Goal: Check status: Verify the current state of an ongoing process or item

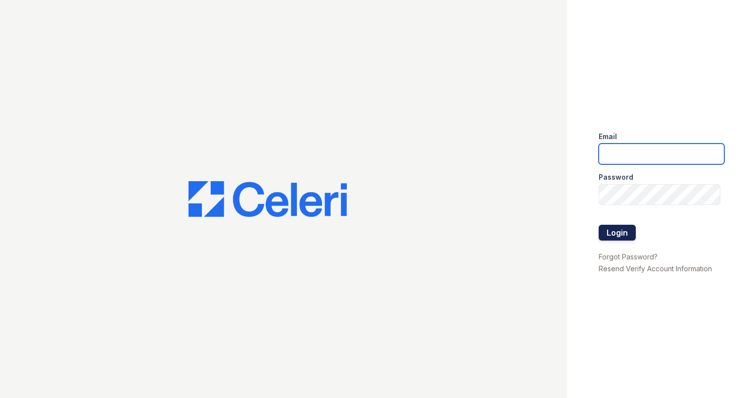
type input "[EMAIL_ADDRESS][DOMAIN_NAME]"
click at [625, 239] on button "Login" at bounding box center [616, 232] width 37 height 16
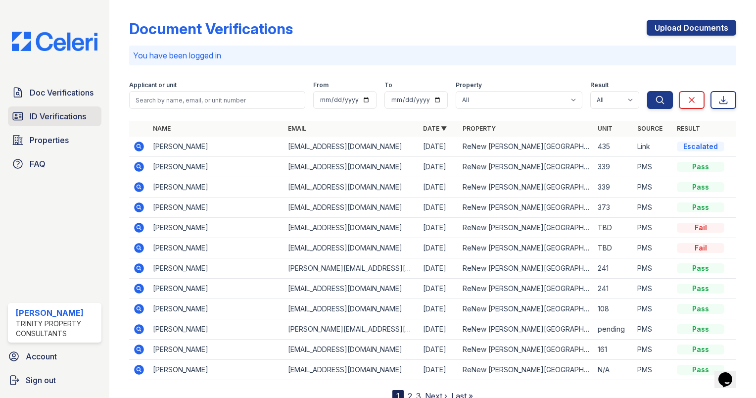
click at [67, 115] on span "ID Verifications" at bounding box center [58, 116] width 56 height 12
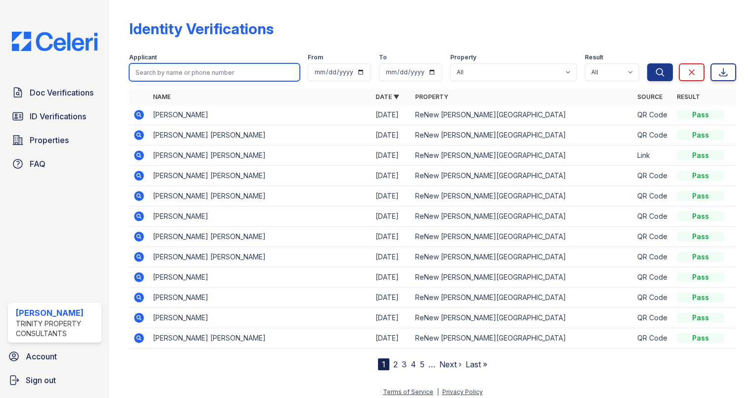
click at [191, 77] on input "search" at bounding box center [214, 72] width 171 height 18
type input "nariman"
click at [647, 63] on button "Search" at bounding box center [660, 72] width 26 height 18
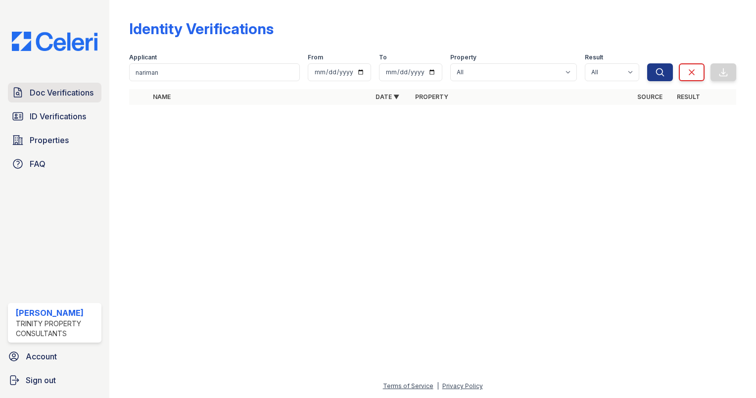
click at [77, 100] on link "Doc Verifications" at bounding box center [54, 93] width 93 height 20
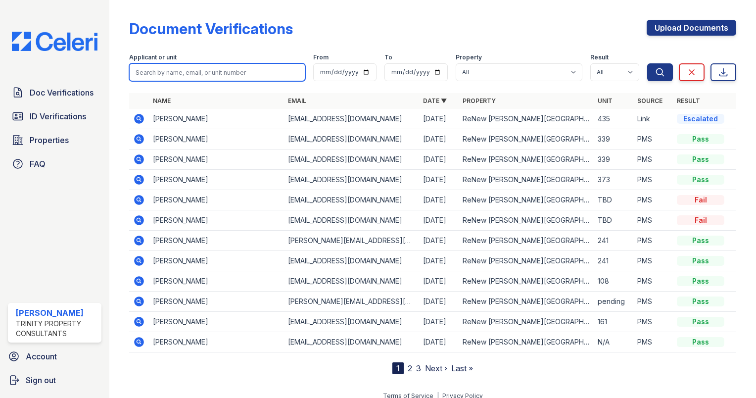
click at [204, 75] on input "search" at bounding box center [217, 72] width 176 height 18
type input "nariman"
click at [647, 63] on button "Search" at bounding box center [660, 72] width 26 height 18
